Goal: Task Accomplishment & Management: Use online tool/utility

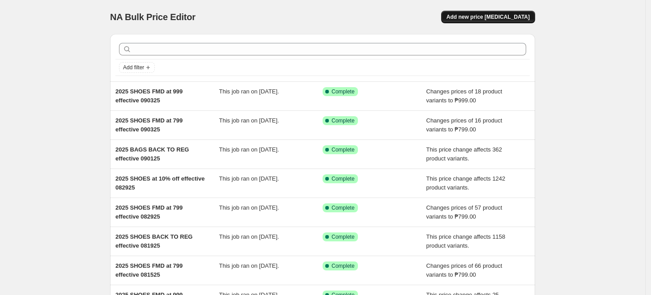
click at [515, 18] on span "Add new price change job" at bounding box center [488, 16] width 83 height 7
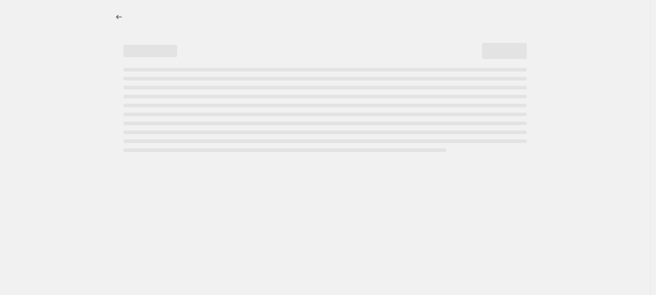
select select "percentage"
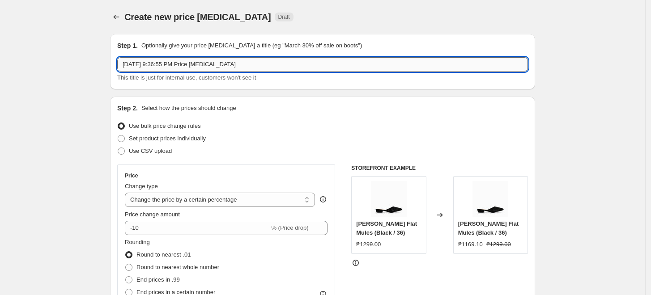
click at [148, 67] on input "Sep 6, 2025, 9:36:55 PM Price change job" at bounding box center [322, 64] width 411 height 14
drag, startPoint x: 155, startPoint y: 60, endPoint x: -24, endPoint y: 57, distance: 178.6
click at [0, 57] on html "Home Settings Plans Skip to content Create new price change job. This page is r…" at bounding box center [325, 147] width 651 height 295
type input "2025 SHOES FMD at 999 effective 090825"
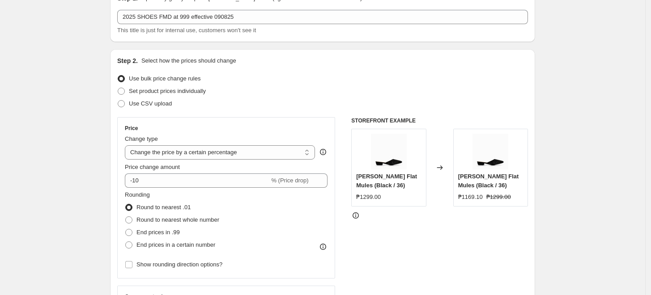
scroll to position [99, 0]
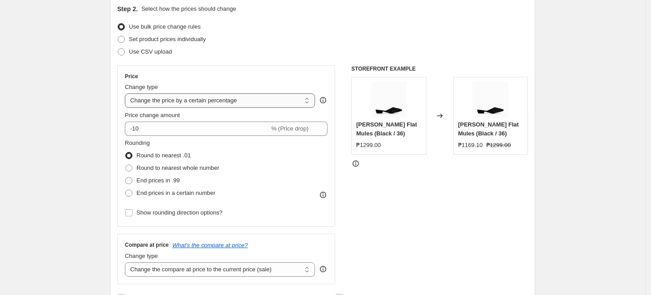
click at [147, 100] on select "Change the price to a certain amount Change the price by a certain amount Chang…" at bounding box center [220, 101] width 190 height 14
select select "to"
click at [127, 94] on select "Change the price to a certain amount Change the price by a certain amount Chang…" at bounding box center [220, 101] width 190 height 14
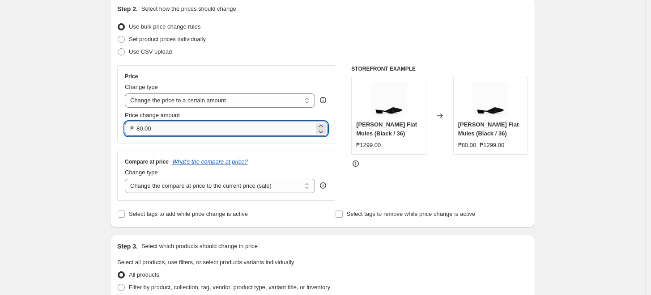
click at [146, 128] on input "80.00" at bounding box center [225, 129] width 178 height 14
type input "999.00"
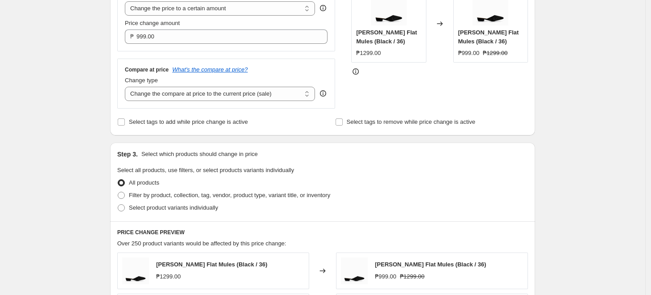
scroll to position [248, 0]
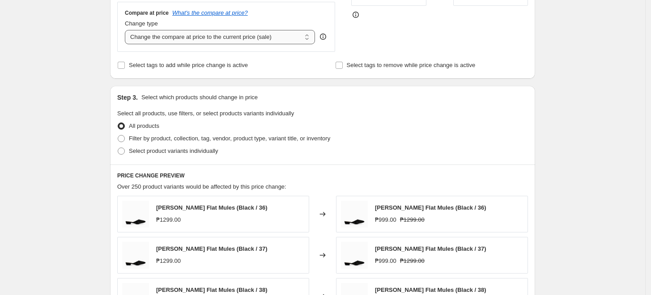
click at [171, 38] on select "Change the compare at price to the current price (sale) Change the compare at p…" at bounding box center [220, 37] width 190 height 14
select select "no_change"
click at [127, 30] on select "Change the compare at price to the current price (sale) Change the compare at p…" at bounding box center [220, 37] width 190 height 14
click at [82, 99] on div "Create new price change job. This page is ready Create new price change job Dra…" at bounding box center [322, 157] width 645 height 811
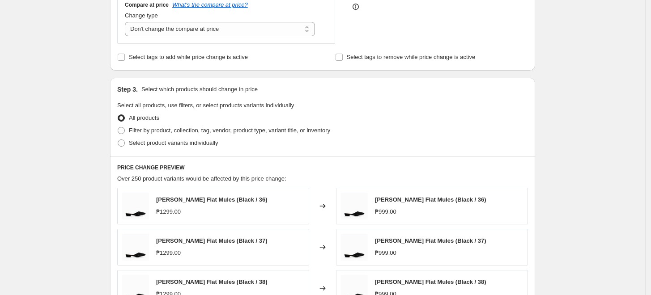
scroll to position [298, 0]
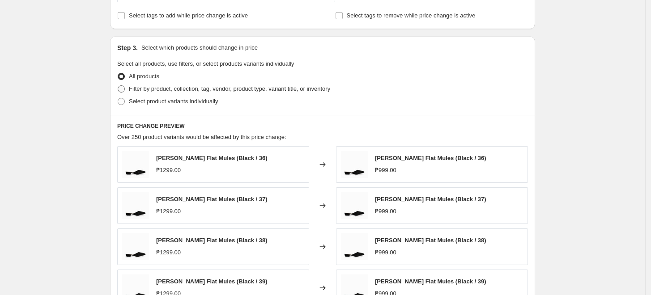
click at [125, 92] on span at bounding box center [121, 88] width 7 height 7
click at [118, 86] on input "Filter by product, collection, tag, vendor, product type, variant title, or inv…" at bounding box center [118, 85] width 0 height 0
radio input "true"
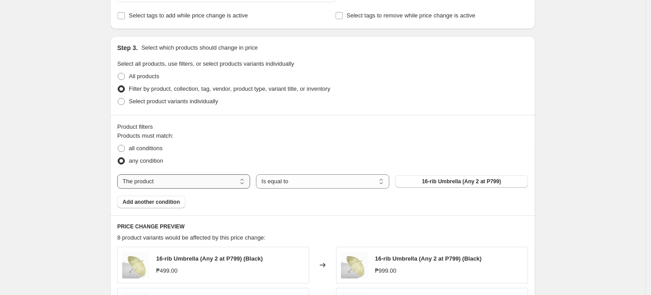
click at [146, 179] on select "The product The product's collection The product's tag The product's vendor The…" at bounding box center [183, 182] width 133 height 14
select select "tag"
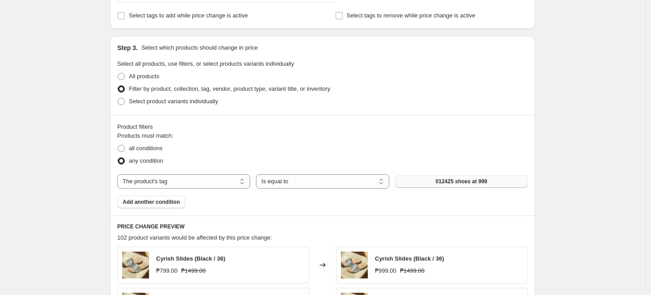
click at [430, 184] on button "012425 shoes at 999" at bounding box center [461, 181] width 133 height 13
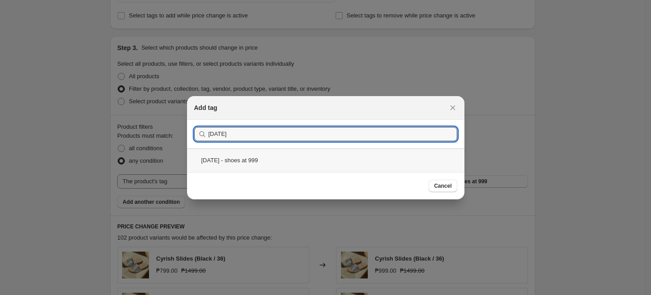
type input "2025 sept 9"
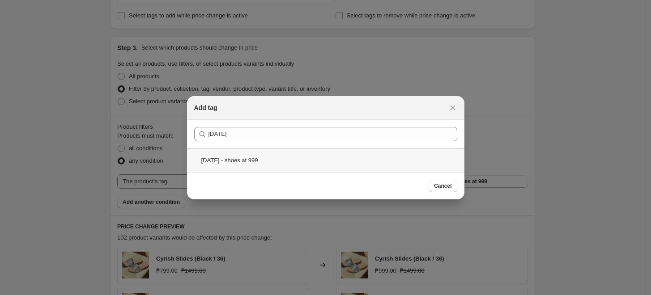
click at [298, 157] on div "2025 SEPT 9 - shoes at 999" at bounding box center [325, 161] width 277 height 24
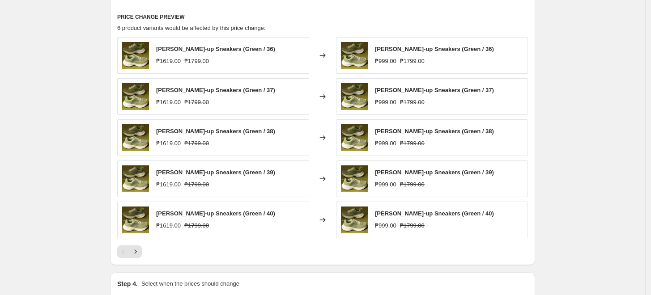
scroll to position [497, 0]
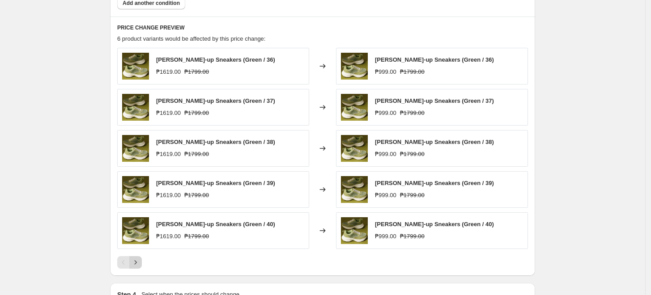
click at [134, 264] on icon "Next" at bounding box center [135, 262] width 9 height 9
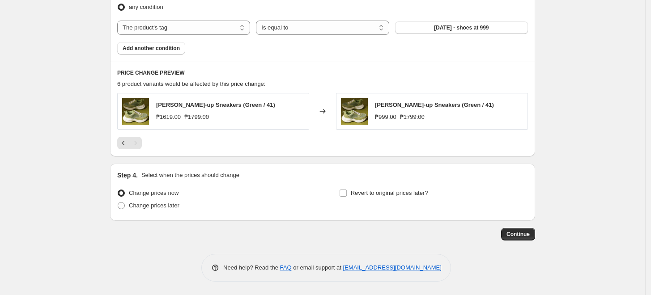
scroll to position [451, 0]
click at [161, 203] on span "Change prices later" at bounding box center [154, 206] width 51 height 7
click at [118, 203] on input "Change prices later" at bounding box center [118, 203] width 0 height 0
radio input "true"
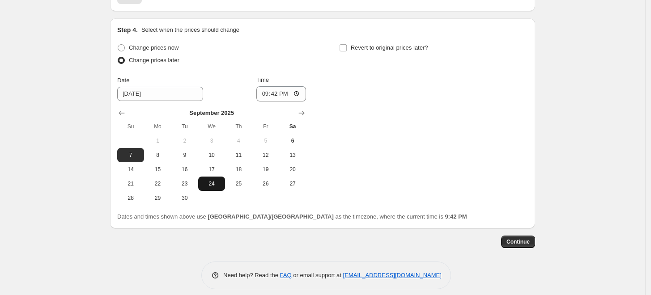
scroll to position [601, 0]
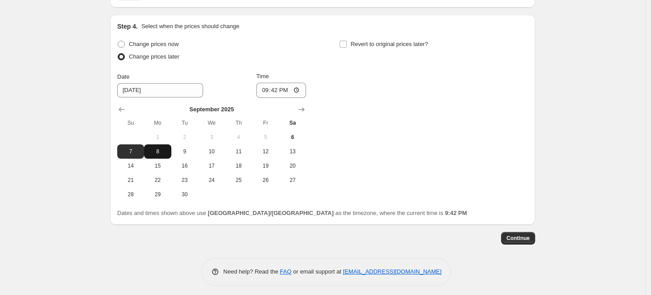
click at [156, 153] on span "8" at bounding box center [158, 151] width 20 height 7
type input "9/8/2025"
click at [268, 92] on input "21:42" at bounding box center [281, 90] width 50 height 15
type input "00:00"
click at [351, 110] on div "Change prices now Change prices later Date 9/8/2025 Time 00:00 September 2025 S…" at bounding box center [322, 120] width 411 height 164
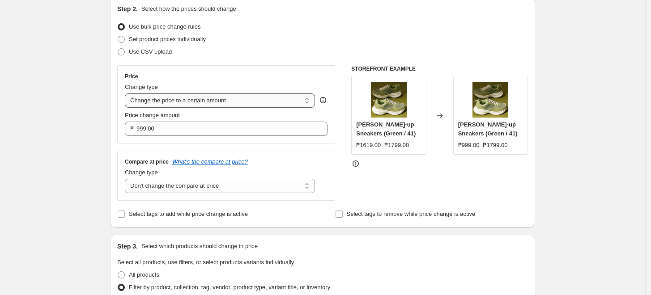
scroll to position [149, 0]
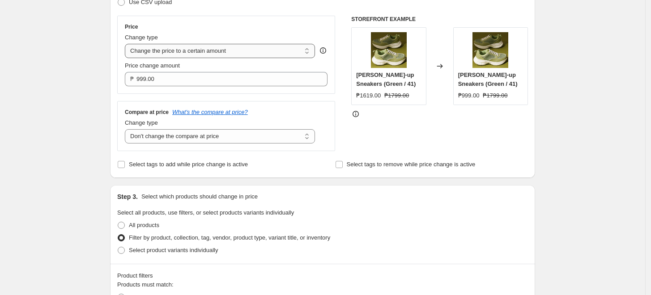
click at [212, 51] on select "Change the price to a certain amount Change the price by a certain amount Chang…" at bounding box center [220, 51] width 190 height 14
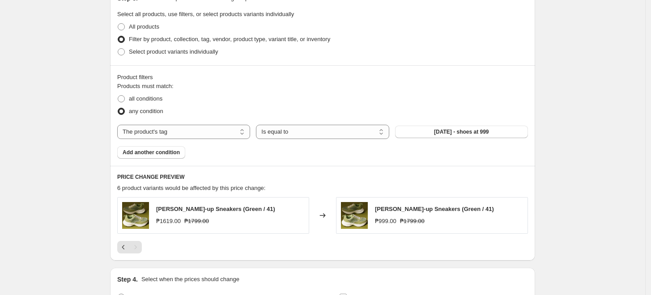
scroll to position [397, 0]
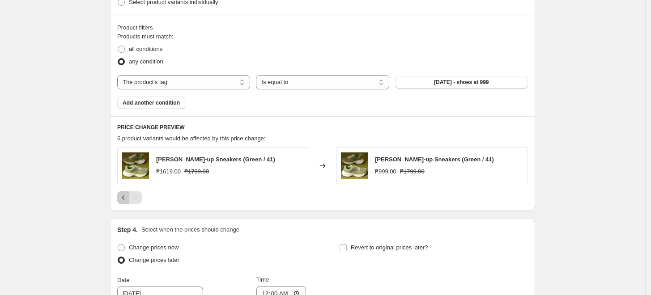
click at [123, 200] on icon "Previous" at bounding box center [123, 197] width 9 height 9
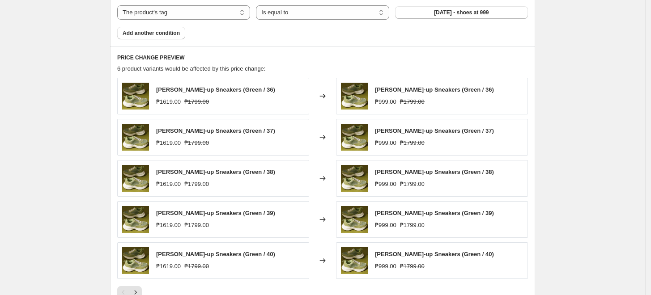
scroll to position [547, 0]
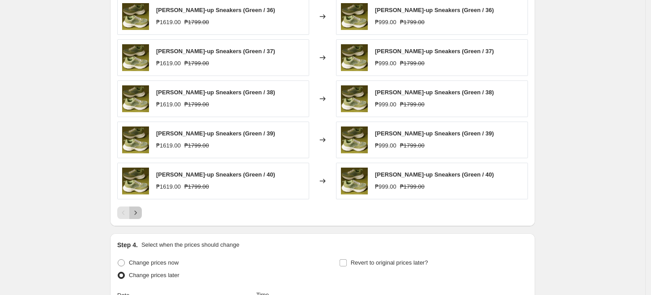
click at [136, 212] on icon "Next" at bounding box center [135, 213] width 9 height 9
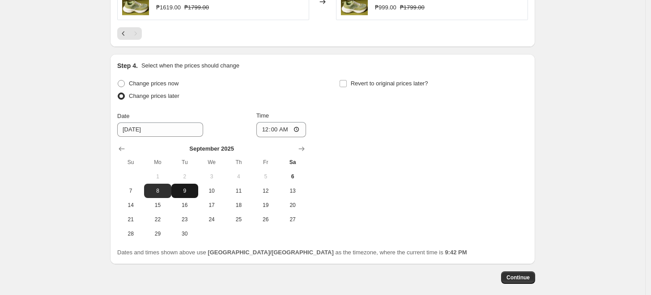
scroll to position [596, 0]
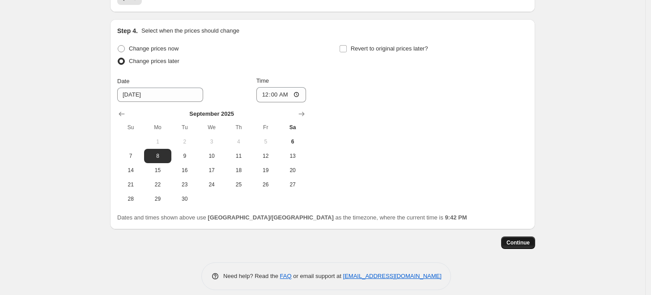
click at [515, 243] on span "Continue" at bounding box center [518, 242] width 23 height 7
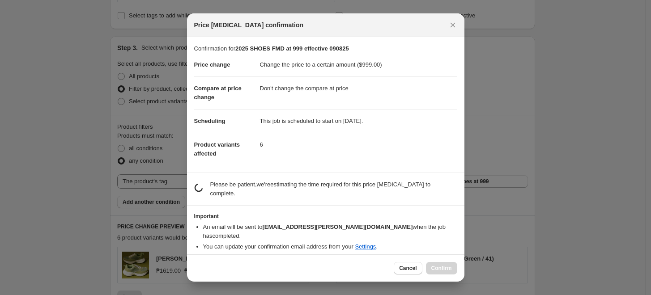
scroll to position [0, 0]
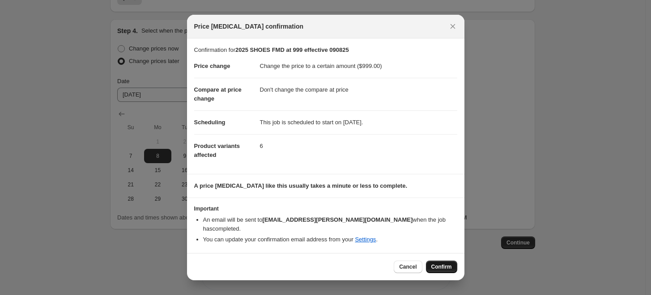
click at [448, 264] on span "Confirm" at bounding box center [441, 267] width 21 height 7
